Goal: Complete application form: Complete application form

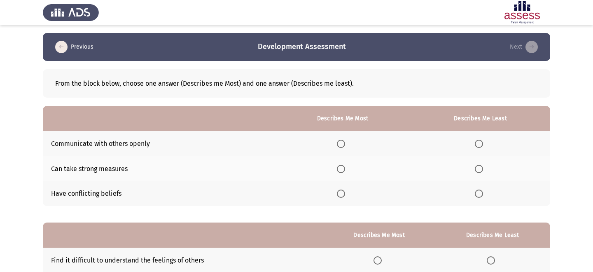
click at [341, 141] on span "Select an option" at bounding box center [341, 143] width 8 height 8
click at [341, 141] on input "Select an option" at bounding box center [341, 143] width 8 height 8
click at [481, 196] on span "Select an option" at bounding box center [478, 193] width 8 height 8
click at [481, 196] on input "Select an option" at bounding box center [478, 193] width 8 height 8
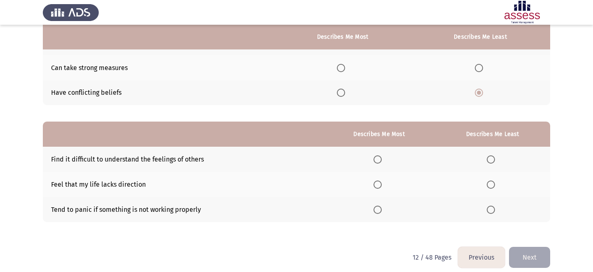
scroll to position [102, 0]
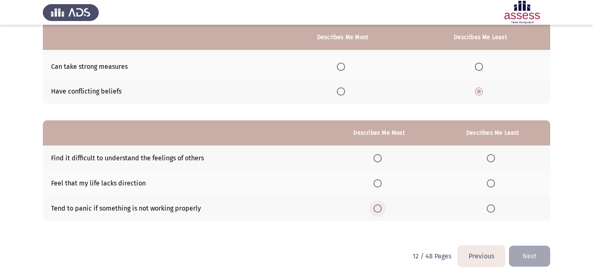
click at [381, 206] on span "Select an option" at bounding box center [377, 208] width 8 height 8
click at [381, 206] on input "Select an option" at bounding box center [377, 208] width 8 height 8
click at [491, 154] on span "Select an option" at bounding box center [490, 158] width 8 height 8
click at [491, 154] on input "Select an option" at bounding box center [490, 158] width 8 height 8
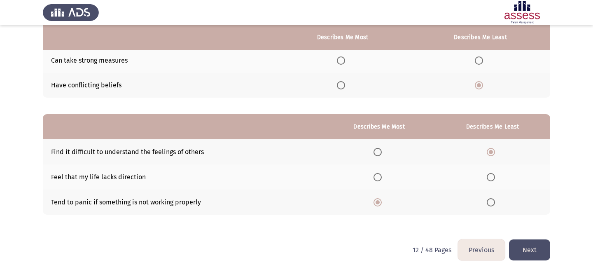
click at [530, 254] on button "Next" at bounding box center [529, 249] width 41 height 21
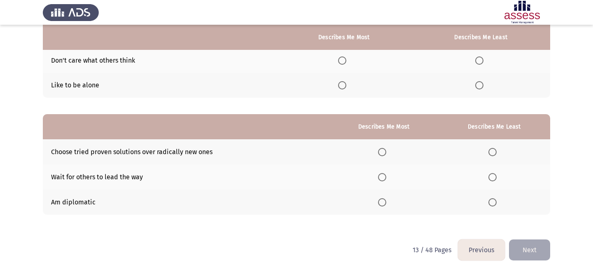
click at [481, 251] on button "Previous" at bounding box center [481, 249] width 47 height 21
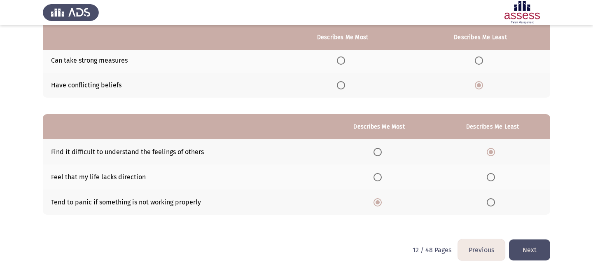
click at [536, 247] on button "Next" at bounding box center [529, 249] width 41 height 21
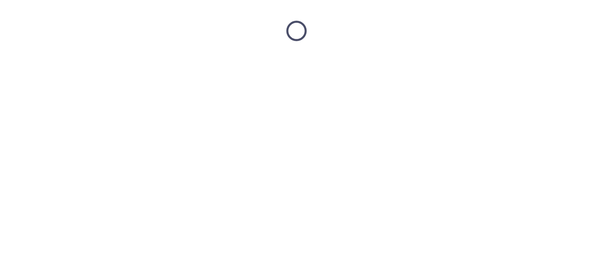
scroll to position [0, 0]
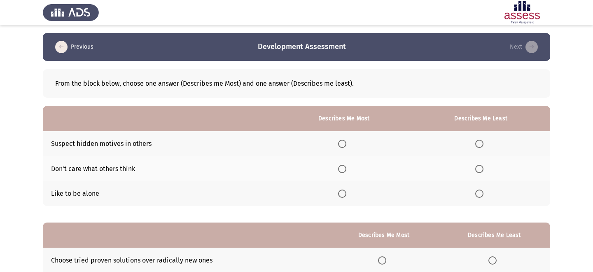
click at [342, 167] on span "Select an option" at bounding box center [342, 169] width 8 height 8
click at [342, 167] on input "Select an option" at bounding box center [342, 169] width 8 height 8
click at [480, 193] on span "Select an option" at bounding box center [479, 193] width 8 height 8
click at [480, 193] on input "Select an option" at bounding box center [479, 193] width 8 height 8
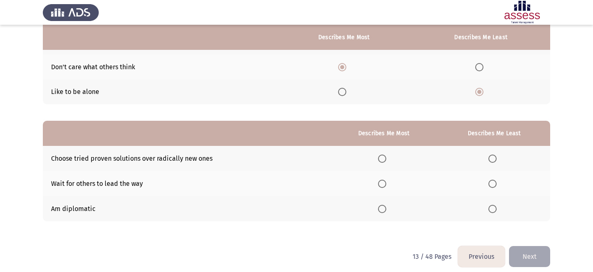
scroll to position [108, 0]
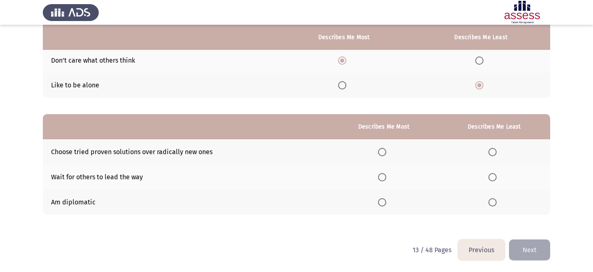
click at [495, 179] on span "Select an option" at bounding box center [492, 177] width 8 height 8
click at [495, 179] on input "Select an option" at bounding box center [492, 177] width 8 height 8
click at [386, 152] on span "Select an option" at bounding box center [382, 152] width 8 height 8
click at [386, 152] on input "Select an option" at bounding box center [382, 152] width 8 height 8
click at [522, 249] on button "Next" at bounding box center [529, 249] width 41 height 21
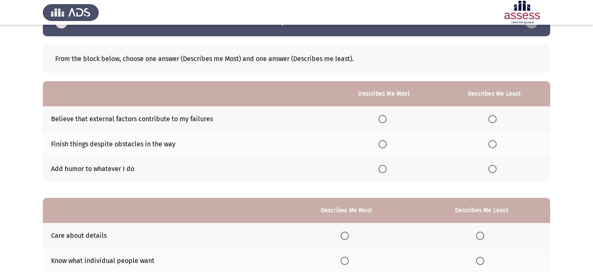
scroll to position [33, 0]
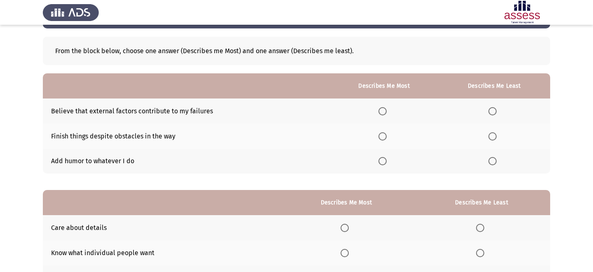
click at [383, 161] on span "Select an option" at bounding box center [382, 161] width 8 height 8
click at [383, 161] on input "Select an option" at bounding box center [382, 161] width 8 height 8
click at [495, 112] on span "Select an option" at bounding box center [492, 111] width 8 height 8
click at [495, 112] on input "Select an option" at bounding box center [492, 111] width 8 height 8
click at [385, 132] on span "Select an option" at bounding box center [382, 136] width 8 height 8
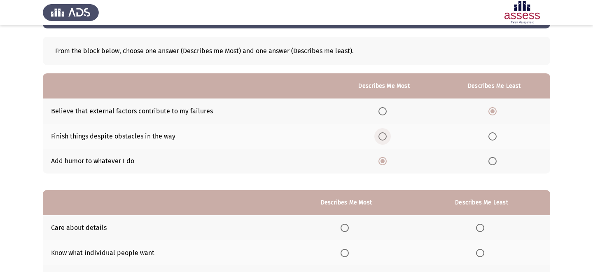
click at [385, 132] on input "Select an option" at bounding box center [382, 136] width 8 height 8
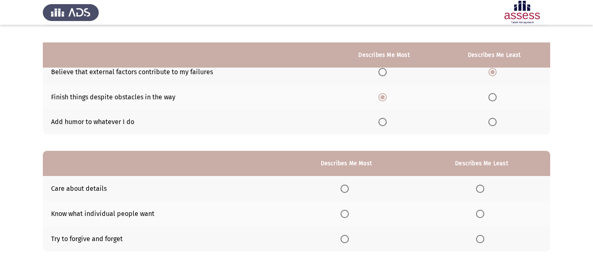
scroll to position [108, 0]
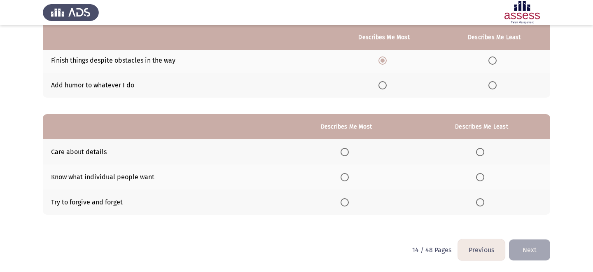
click at [483, 152] on span "Select an option" at bounding box center [480, 152] width 8 height 8
click at [483, 152] on input "Select an option" at bounding box center [480, 152] width 8 height 8
click at [351, 198] on label "Select an option" at bounding box center [346, 202] width 12 height 8
click at [349, 198] on input "Select an option" at bounding box center [344, 202] width 8 height 8
click at [542, 247] on button "Next" at bounding box center [529, 249] width 41 height 21
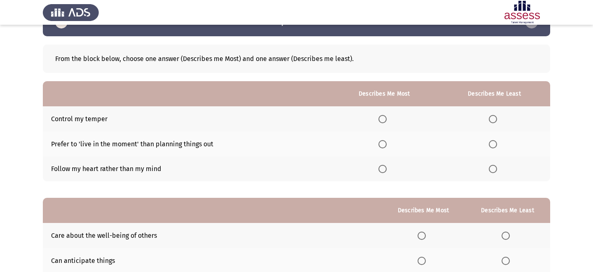
scroll to position [23, 0]
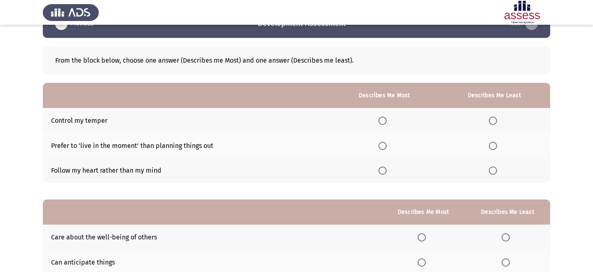
click at [495, 148] on span "Select an option" at bounding box center [492, 146] width 8 height 8
click at [495, 148] on input "Select an option" at bounding box center [492, 146] width 8 height 8
click at [385, 172] on span "Select an option" at bounding box center [382, 170] width 8 height 8
click at [385, 172] on input "Select an option" at bounding box center [382, 170] width 8 height 8
click at [496, 119] on span "Select an option" at bounding box center [492, 120] width 8 height 8
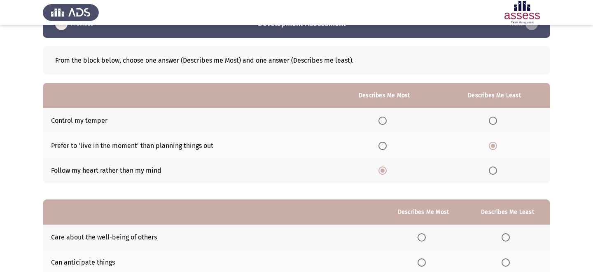
click at [496, 119] on input "Select an option" at bounding box center [492, 120] width 8 height 8
click at [487, 139] on th at bounding box center [494, 145] width 112 height 25
click at [384, 118] on span "Select an option" at bounding box center [382, 120] width 8 height 8
click at [384, 118] on input "Select an option" at bounding box center [382, 120] width 8 height 8
click at [493, 169] on span "Select an option" at bounding box center [492, 170] width 8 height 8
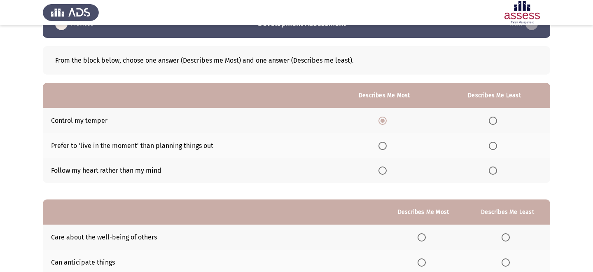
click at [493, 169] on input "Select an option" at bounding box center [492, 170] width 8 height 8
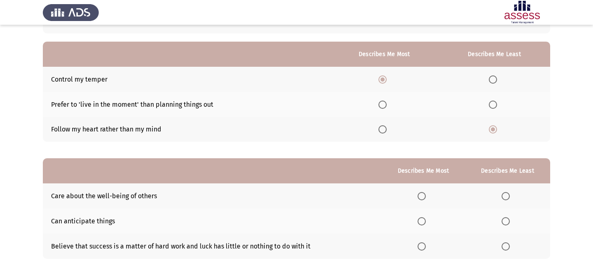
scroll to position [108, 0]
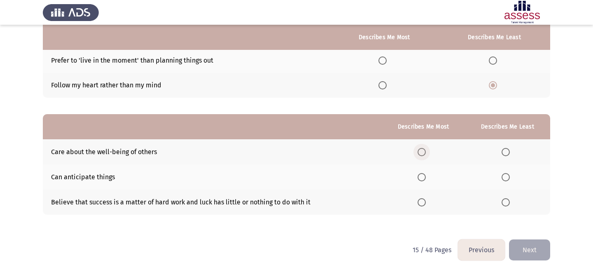
click at [425, 152] on span "Select an option" at bounding box center [421, 152] width 8 height 8
click at [425, 152] on input "Select an option" at bounding box center [421, 152] width 8 height 8
click at [419, 205] on span "Select an option" at bounding box center [421, 202] width 8 height 8
click at [419, 205] on input "Select an option" at bounding box center [421, 202] width 8 height 8
click at [507, 151] on span "Select an option" at bounding box center [505, 152] width 8 height 8
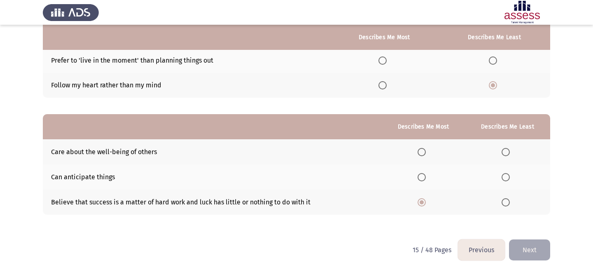
click at [507, 151] on input "Select an option" at bounding box center [505, 152] width 8 height 8
click at [508, 174] on span "Select an option" at bounding box center [505, 177] width 8 height 8
click at [508, 174] on input "Select an option" at bounding box center [505, 177] width 8 height 8
click at [504, 150] on span "Select an option" at bounding box center [505, 152] width 8 height 8
click at [504, 150] on input "Select an option" at bounding box center [505, 152] width 8 height 8
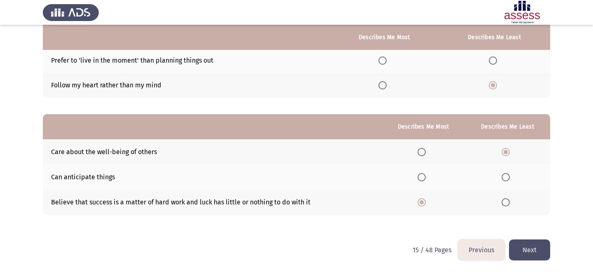
click at [519, 246] on button "Next" at bounding box center [529, 249] width 41 height 21
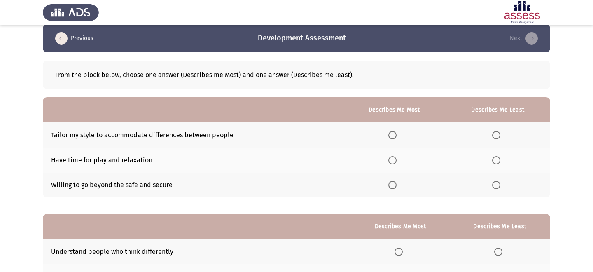
scroll to position [6, 0]
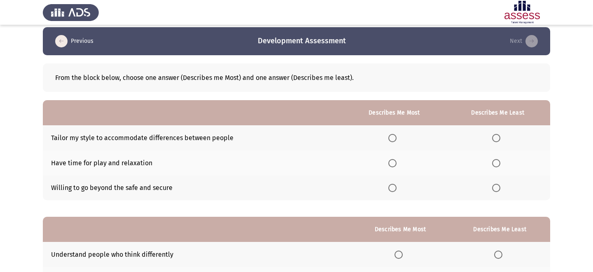
click at [498, 163] on span "Select an option" at bounding box center [496, 163] width 8 height 8
click at [498, 163] on input "Select an option" at bounding box center [496, 163] width 8 height 8
click at [391, 185] on span "Select an option" at bounding box center [392, 188] width 8 height 8
click at [391, 185] on input "Select an option" at bounding box center [392, 188] width 8 height 8
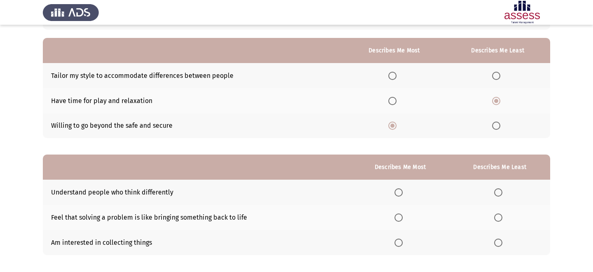
scroll to position [108, 0]
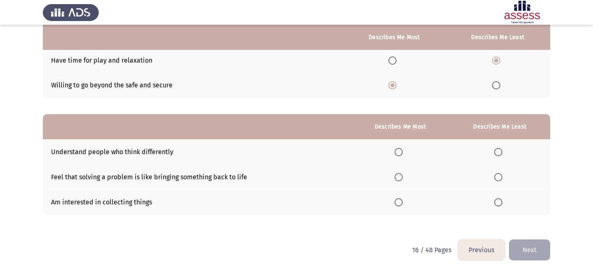
click at [402, 179] on span "Select an option" at bounding box center [398, 177] width 8 height 8
click at [402, 179] on input "Select an option" at bounding box center [398, 177] width 8 height 8
click at [499, 202] on span "Select an option" at bounding box center [498, 202] width 8 height 8
click at [499, 202] on input "Select an option" at bounding box center [498, 202] width 8 height 8
click at [531, 252] on button "Next" at bounding box center [529, 249] width 41 height 21
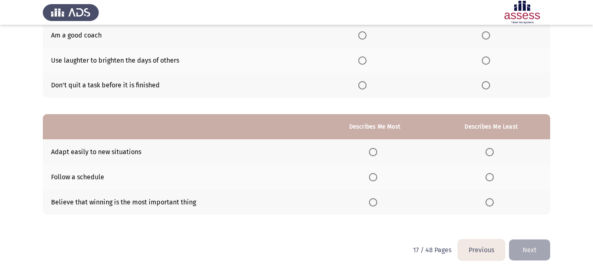
scroll to position [0, 0]
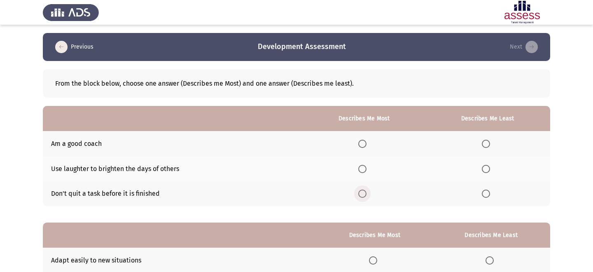
click at [360, 190] on span "Select an option" at bounding box center [362, 193] width 8 height 8
click at [360, 190] on input "Select an option" at bounding box center [362, 193] width 8 height 8
click at [366, 170] on span "Select an option" at bounding box center [362, 169] width 8 height 8
click at [366, 170] on input "Select an option" at bounding box center [362, 169] width 8 height 8
click at [488, 191] on span "Select an option" at bounding box center [485, 193] width 8 height 8
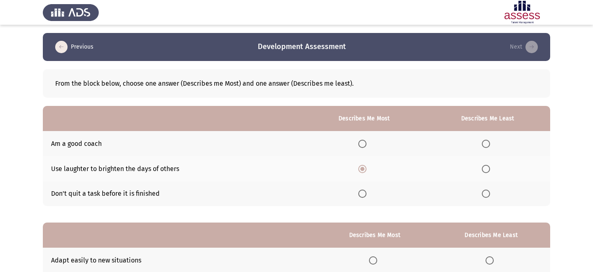
click at [488, 191] on input "Select an option" at bounding box center [485, 193] width 8 height 8
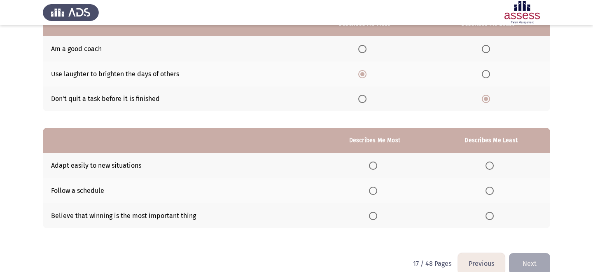
scroll to position [108, 0]
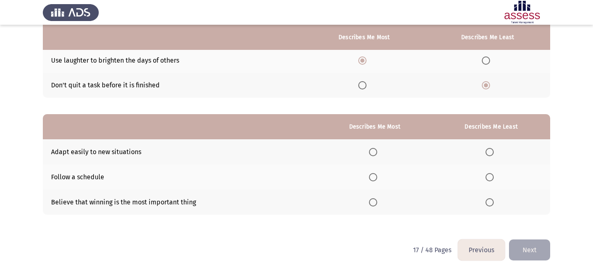
click at [372, 153] on span "Select an option" at bounding box center [373, 152] width 8 height 8
click at [372, 153] on input "Select an option" at bounding box center [373, 152] width 8 height 8
click at [489, 175] on span "Select an option" at bounding box center [489, 177] width 8 height 8
click at [489, 175] on input "Select an option" at bounding box center [489, 177] width 8 height 8
click at [528, 244] on button "Next" at bounding box center [529, 249] width 41 height 21
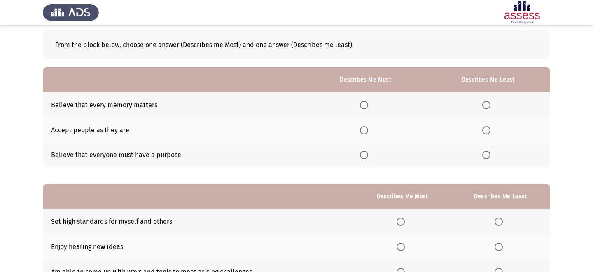
scroll to position [40, 0]
